Goal: Feedback & Contribution: Contribute content

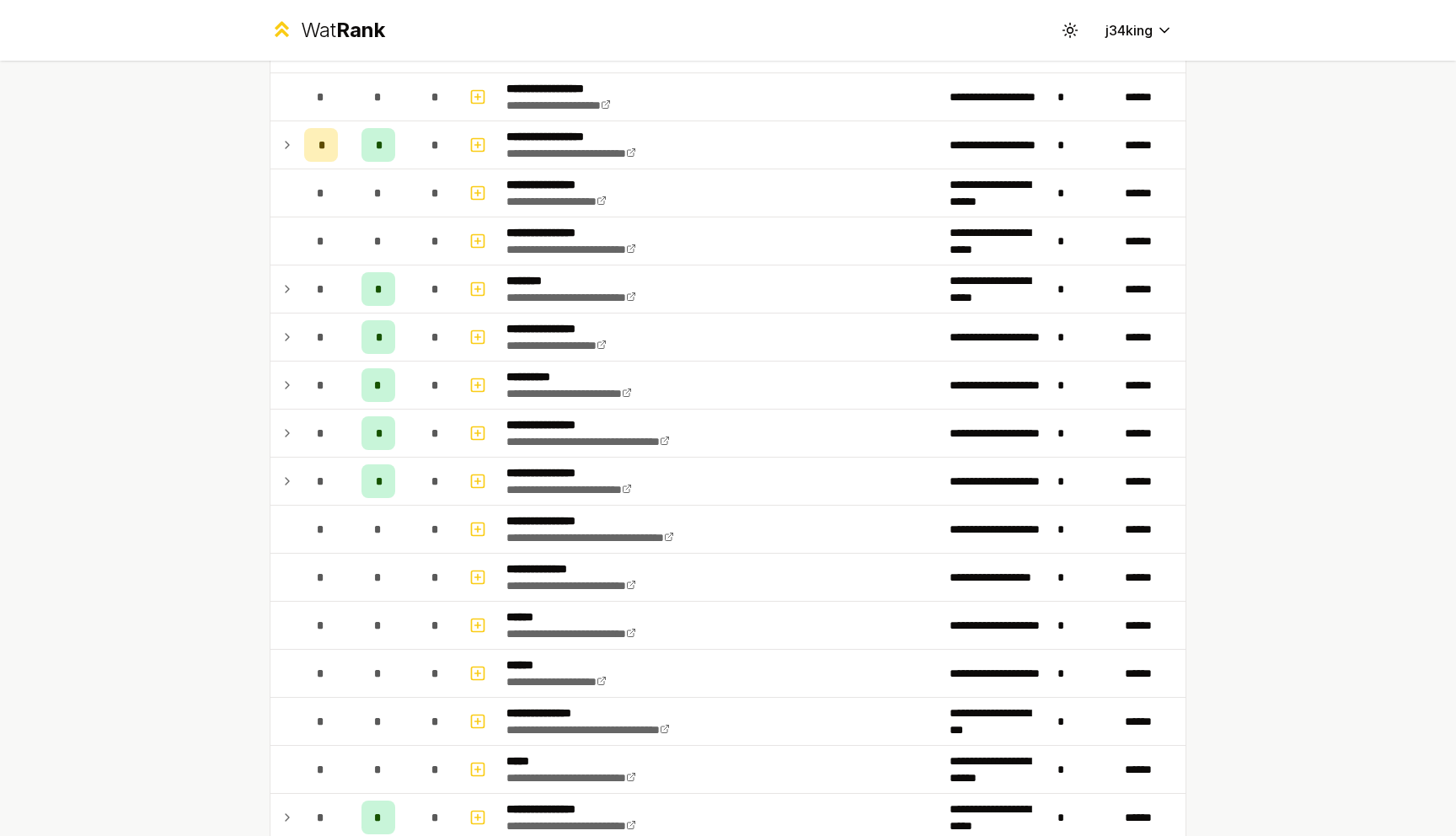
scroll to position [629, 0]
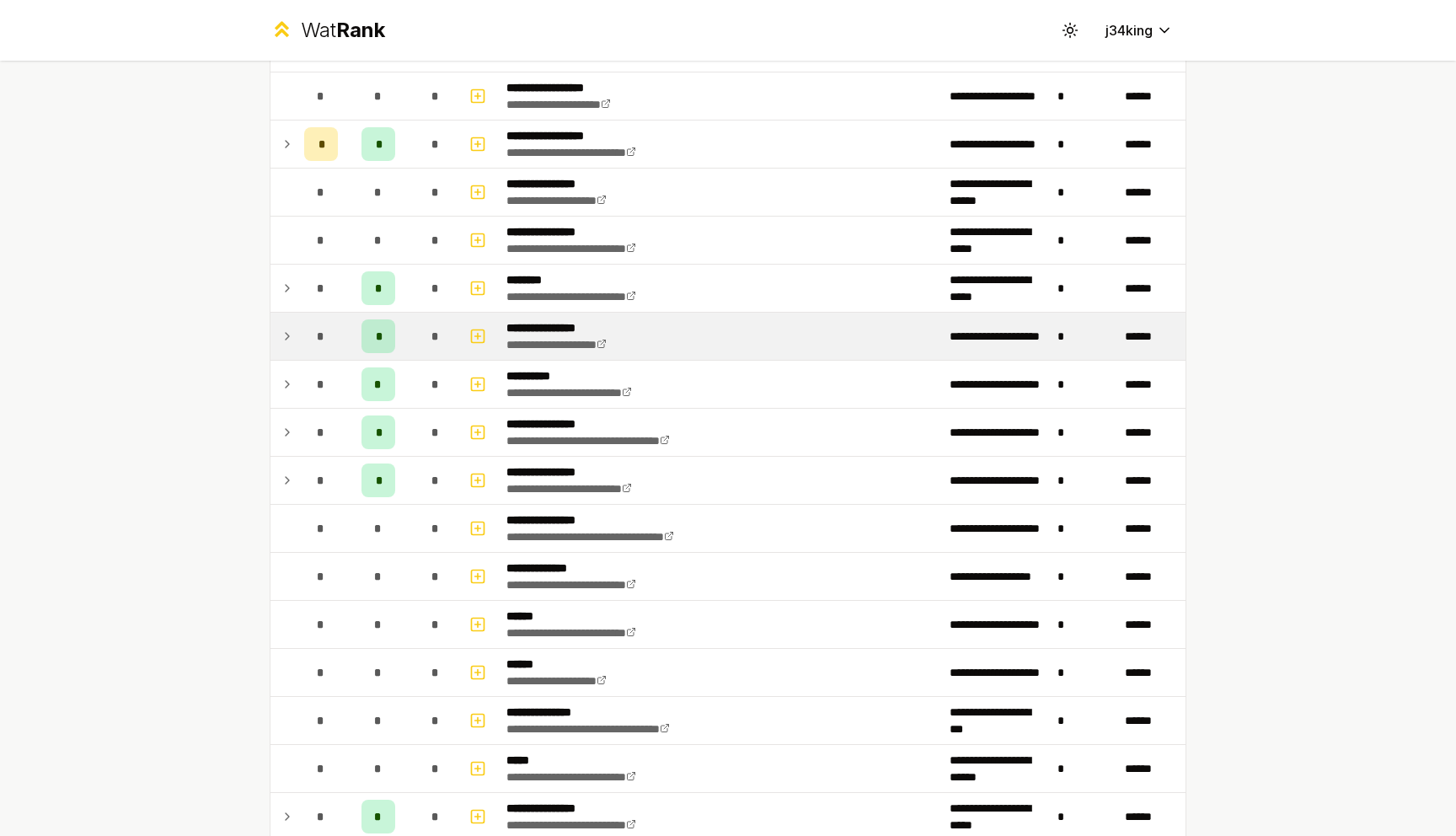
click at [275, 332] on td at bounding box center [283, 336] width 27 height 47
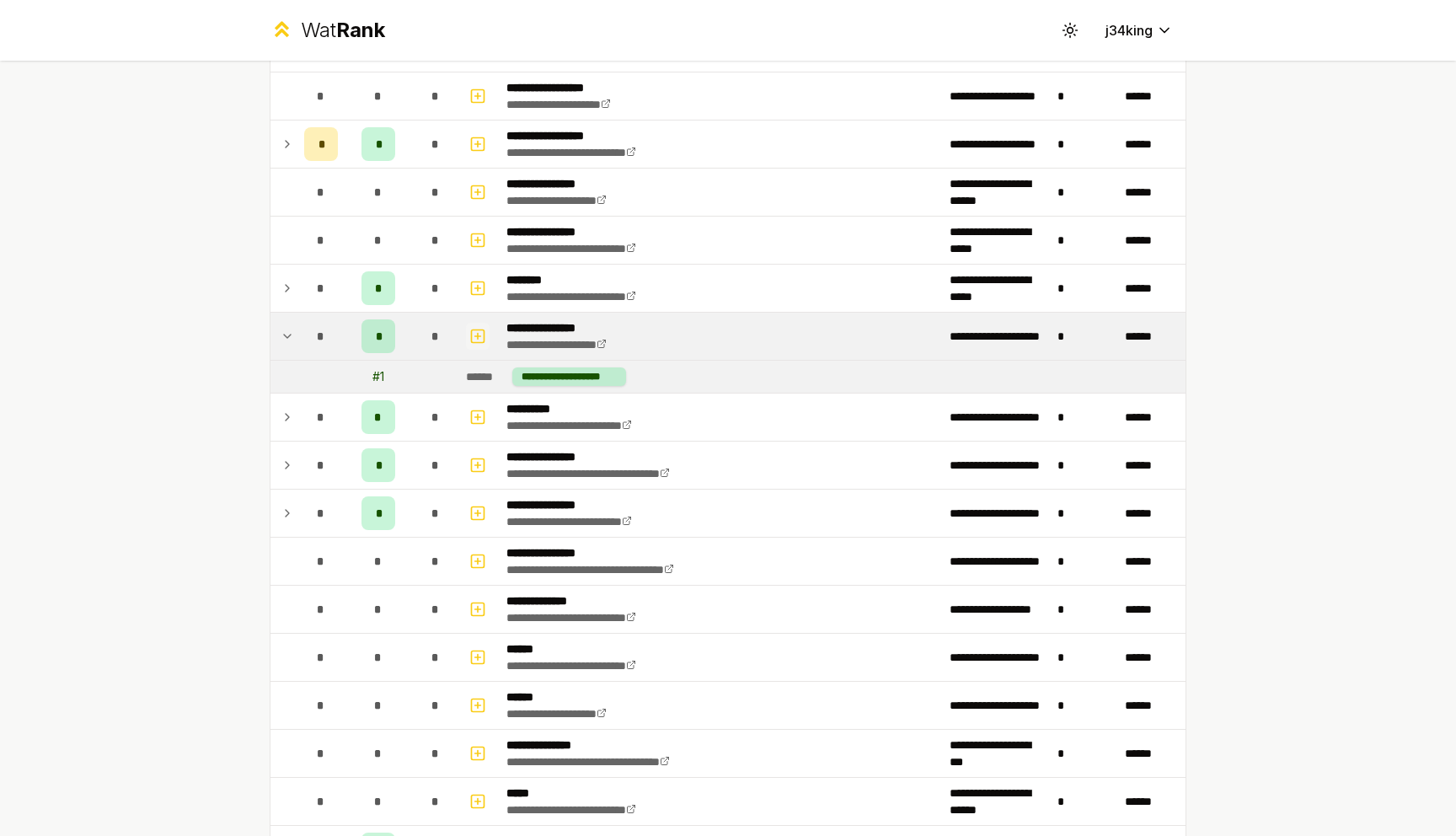
click at [474, 339] on icon "button" at bounding box center [478, 336] width 17 height 21
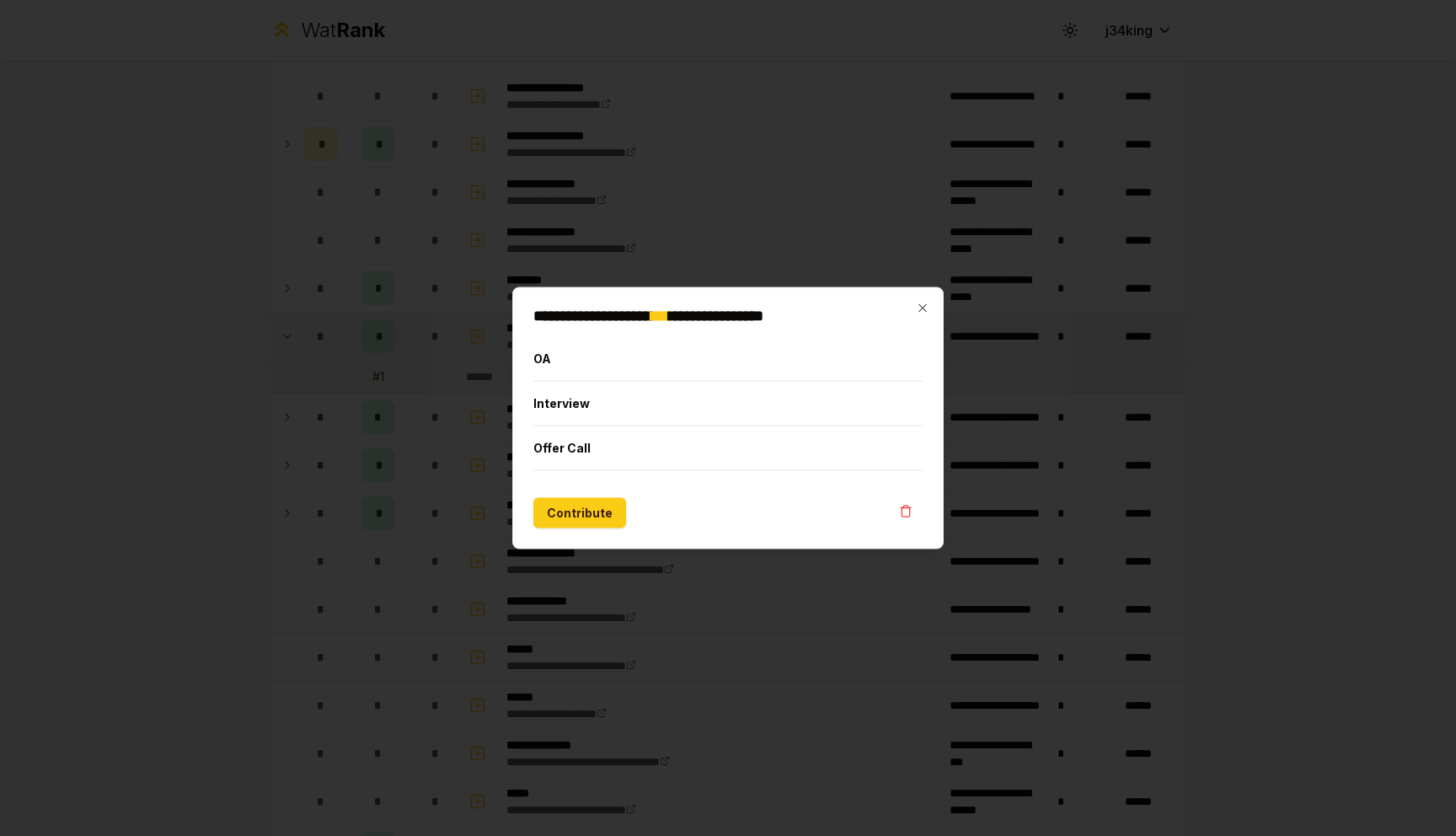
click at [532, 401] on div "**********" at bounding box center [728, 418] width 432 height 262
click at [553, 401] on button "Interview" at bounding box center [728, 403] width 390 height 44
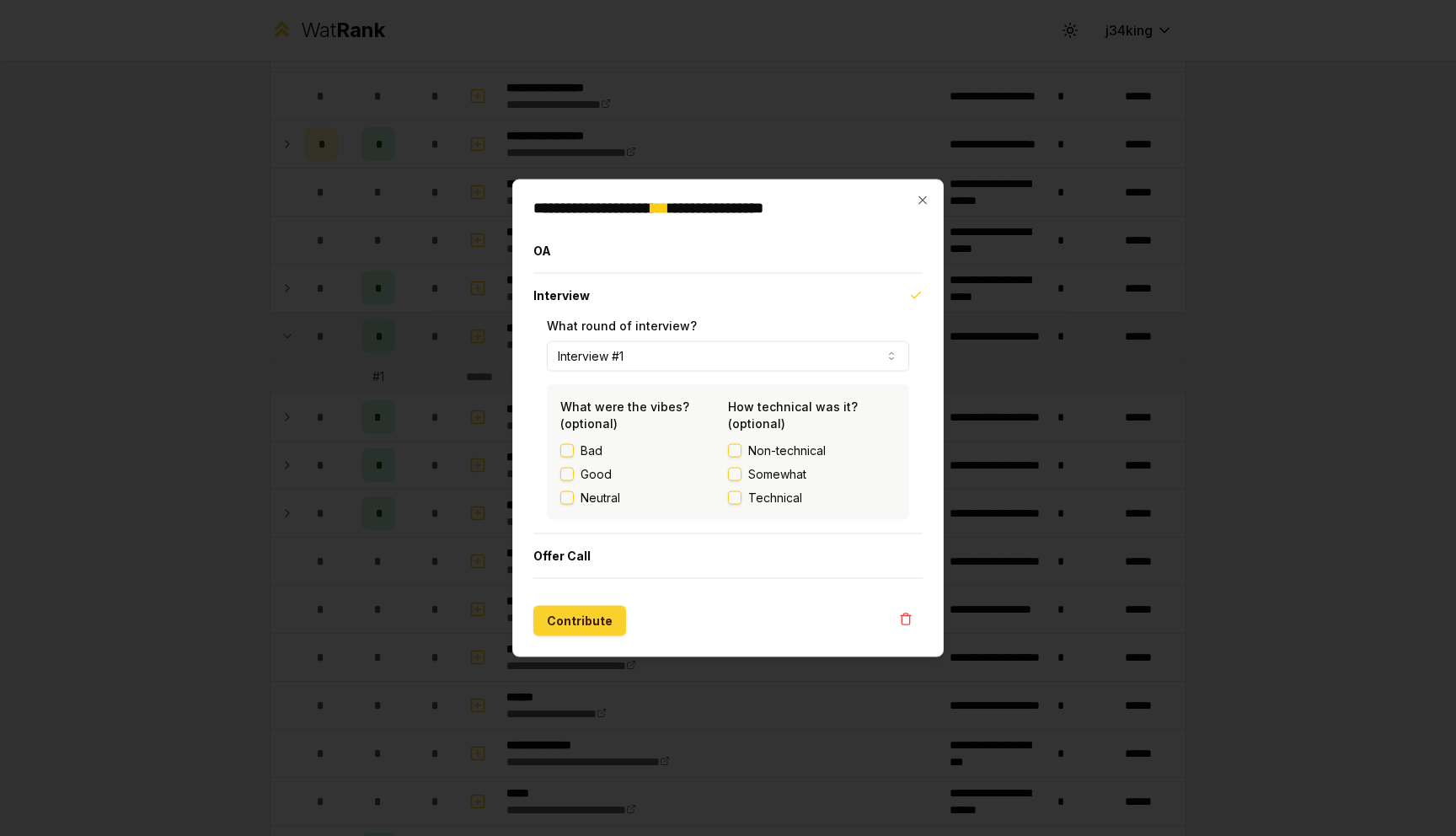
click at [576, 614] on button "Contribute" at bounding box center [580, 621] width 93 height 30
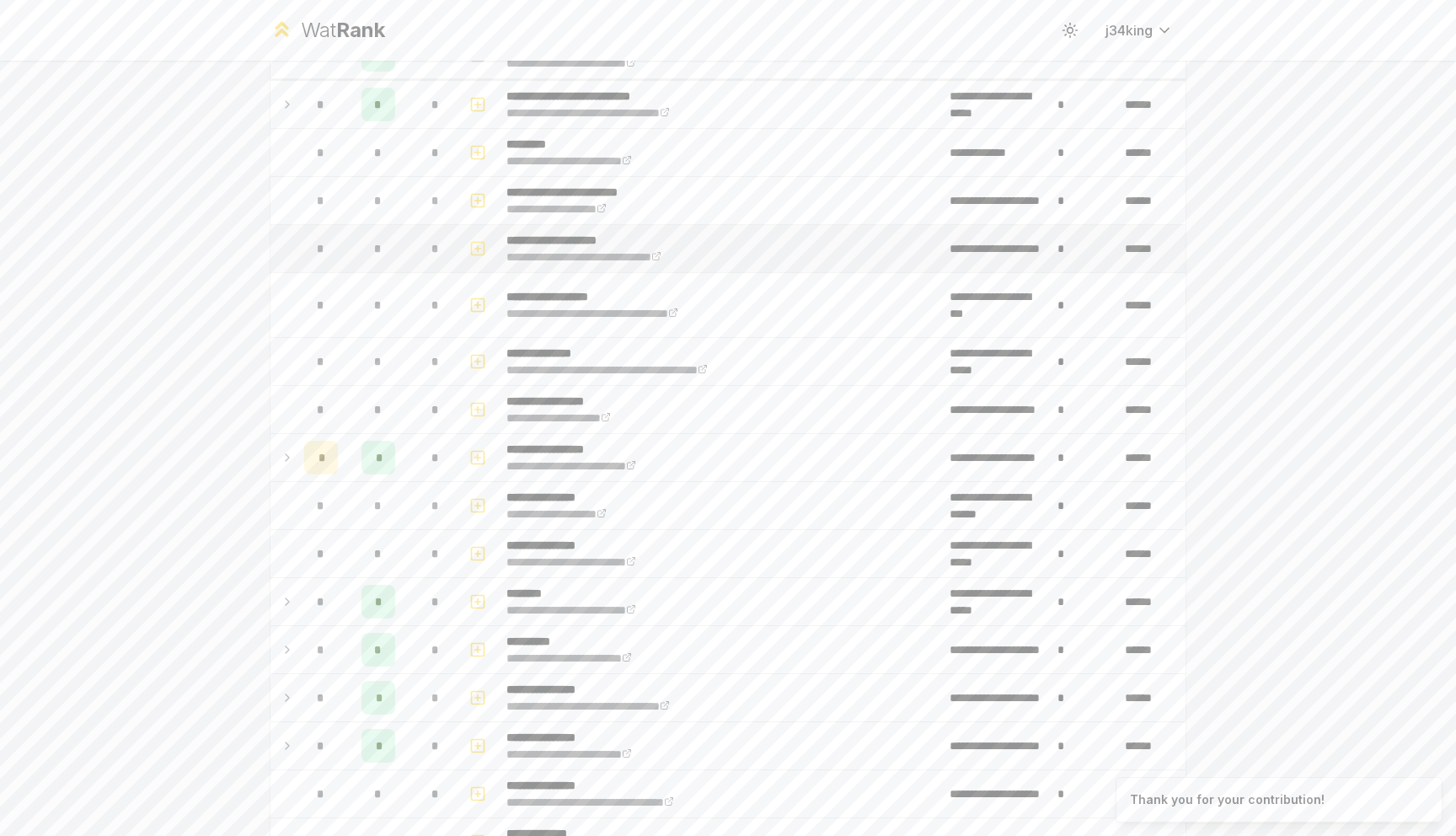
scroll to position [355, 0]
